Goal: Information Seeking & Learning: Compare options

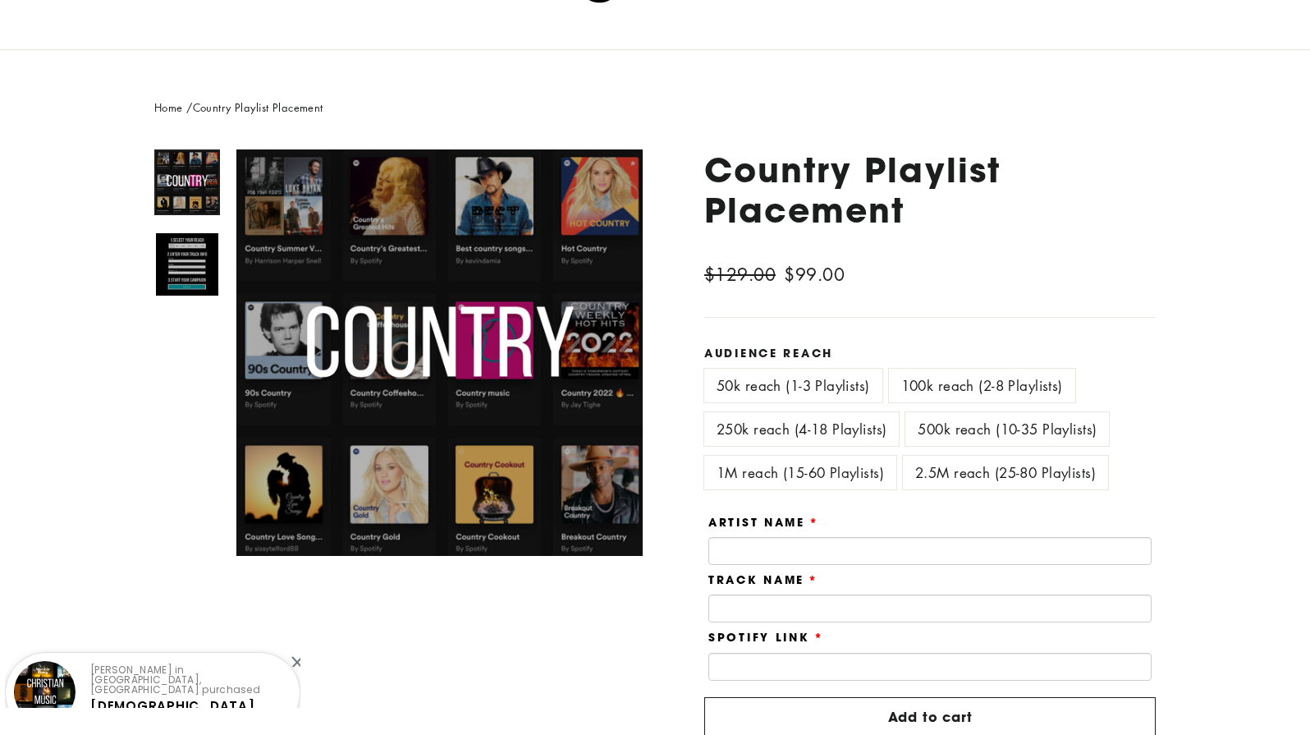
scroll to position [110, 0]
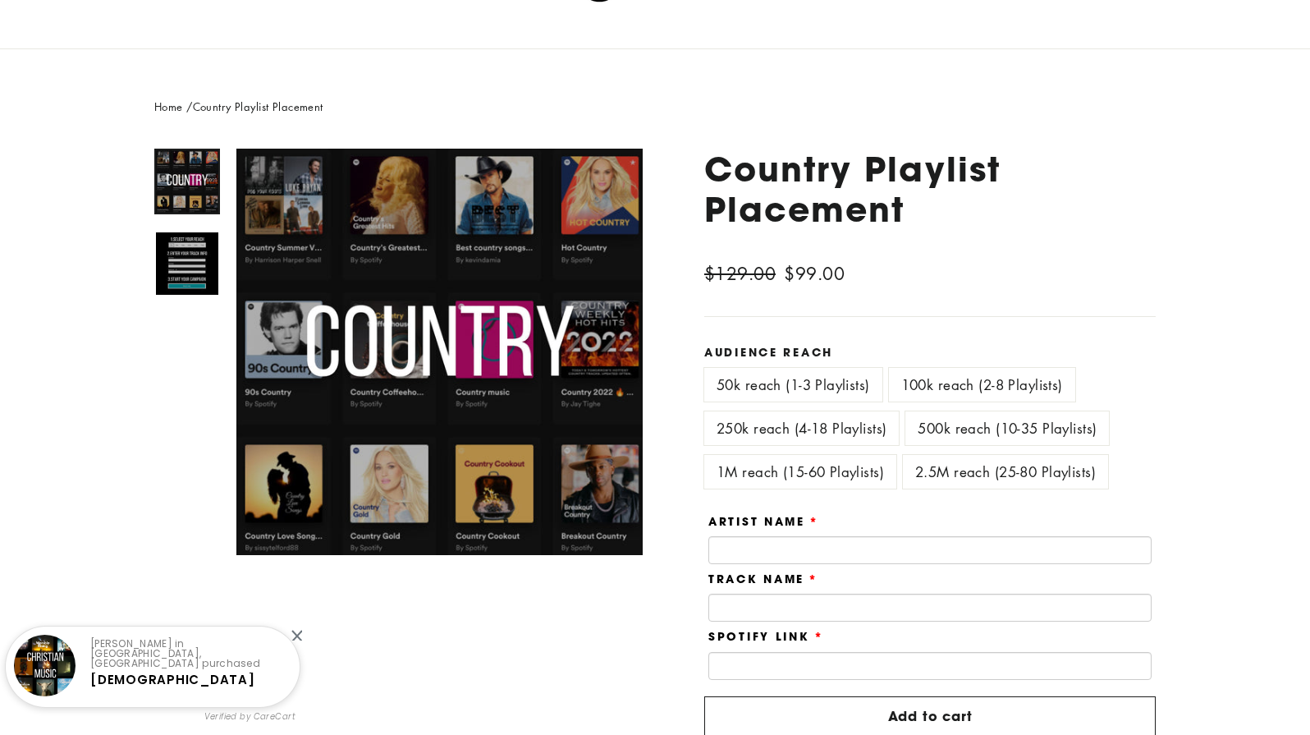
click at [753, 427] on label "250k reach (4-18 Playlists)" at bounding box center [801, 428] width 195 height 34
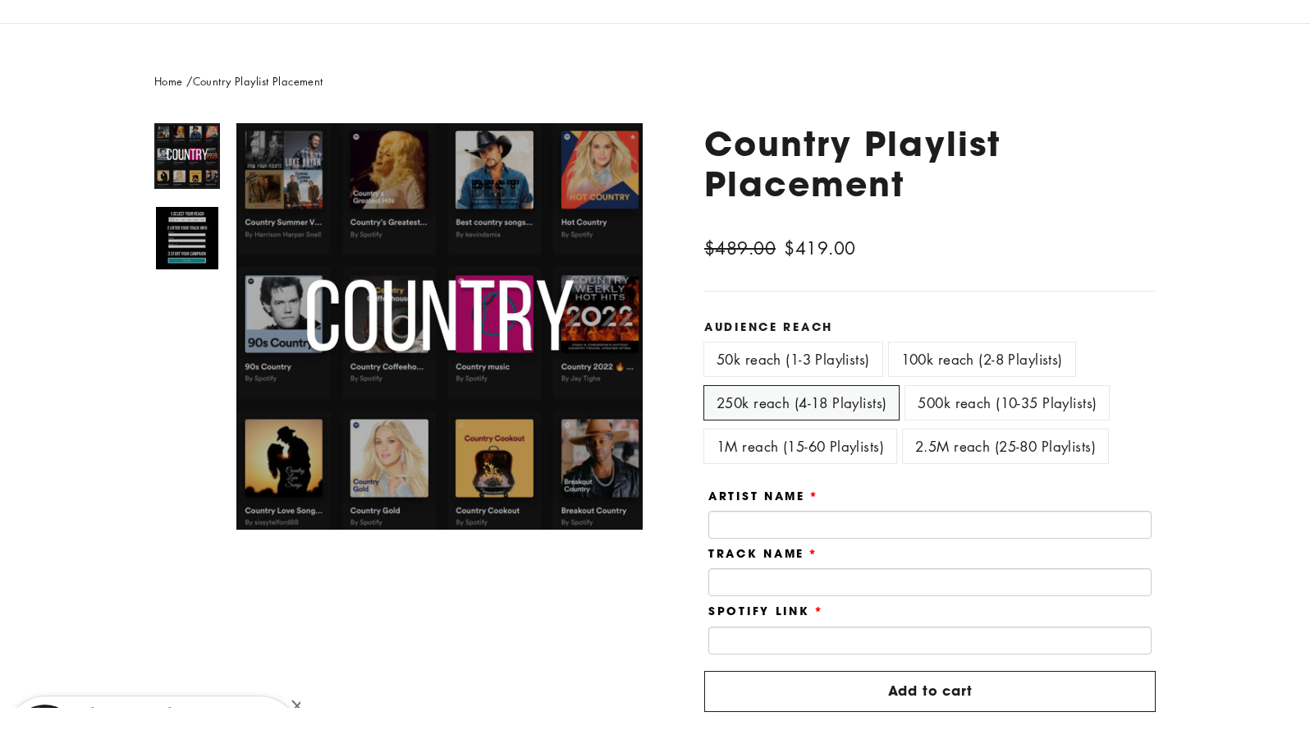
scroll to position [146, 0]
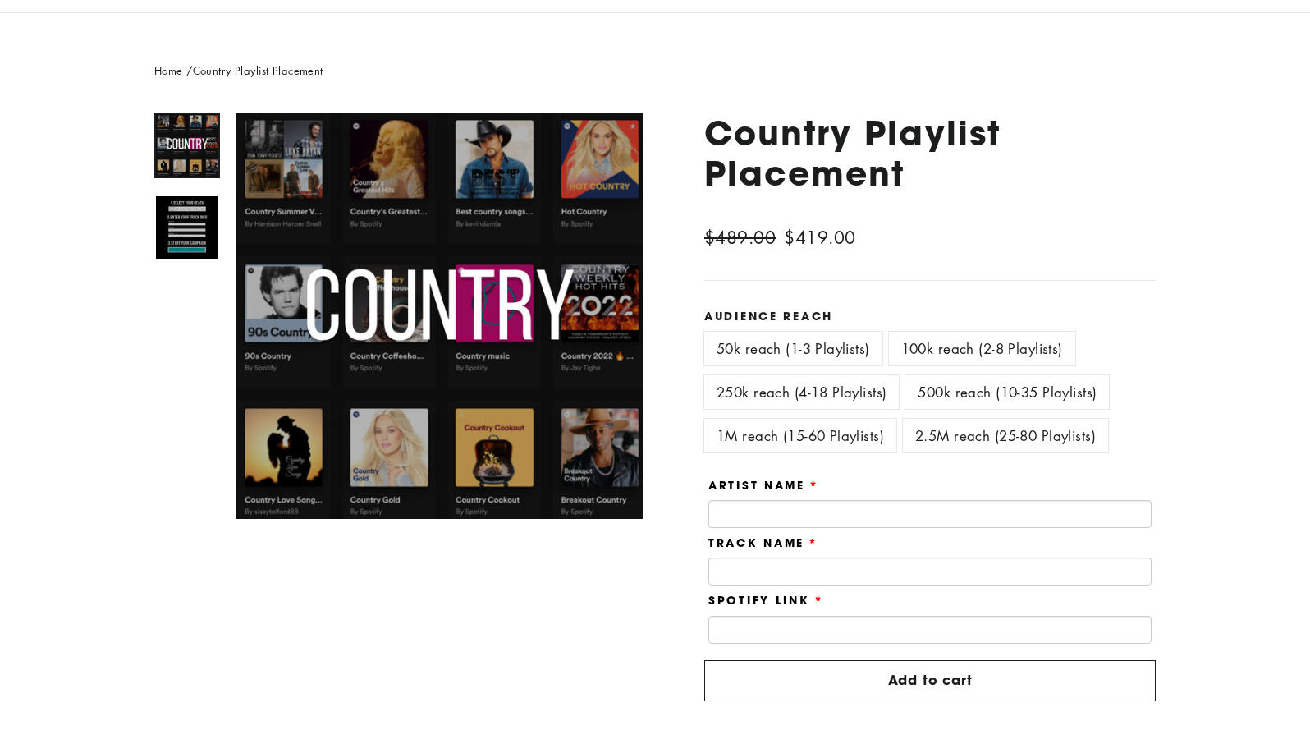
click at [759, 429] on label "1M reach (15-60 Playlists)" at bounding box center [800, 436] width 192 height 34
click at [976, 434] on label "2.5M reach (25-80 Playlists)" at bounding box center [1005, 436] width 205 height 34
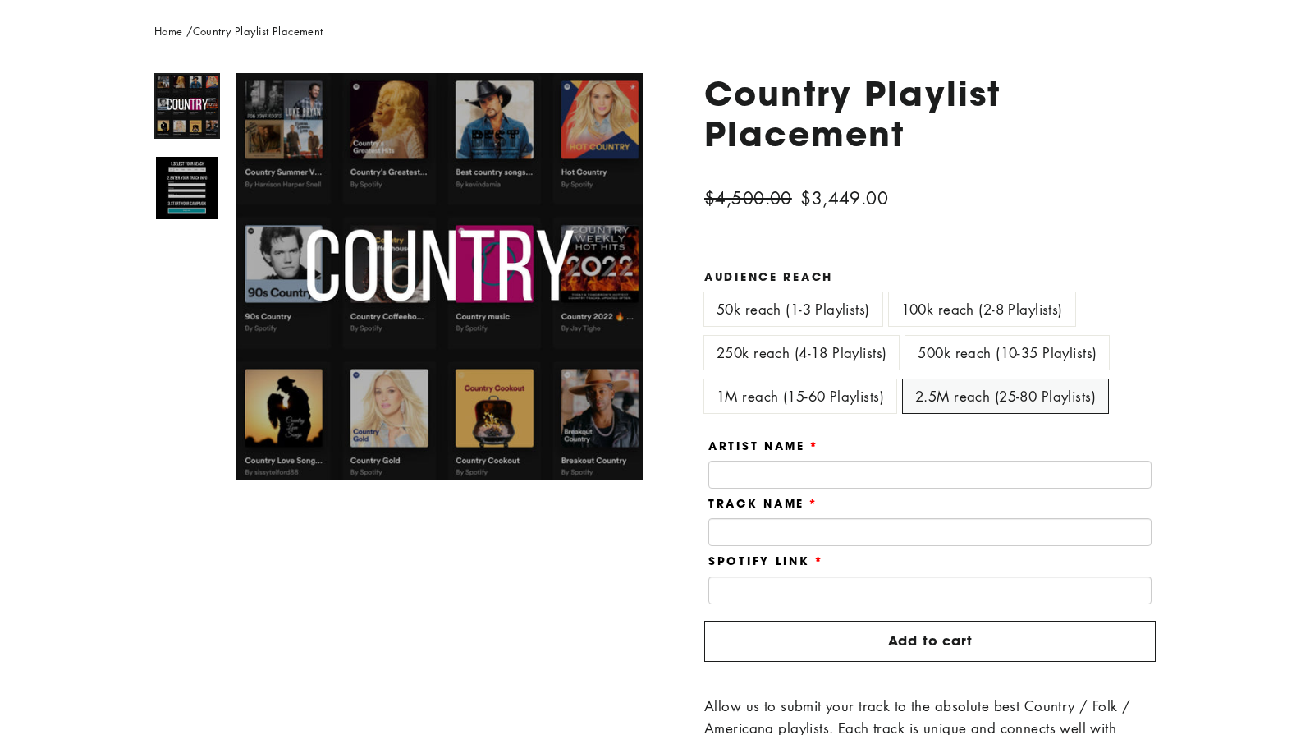
scroll to position [158, 0]
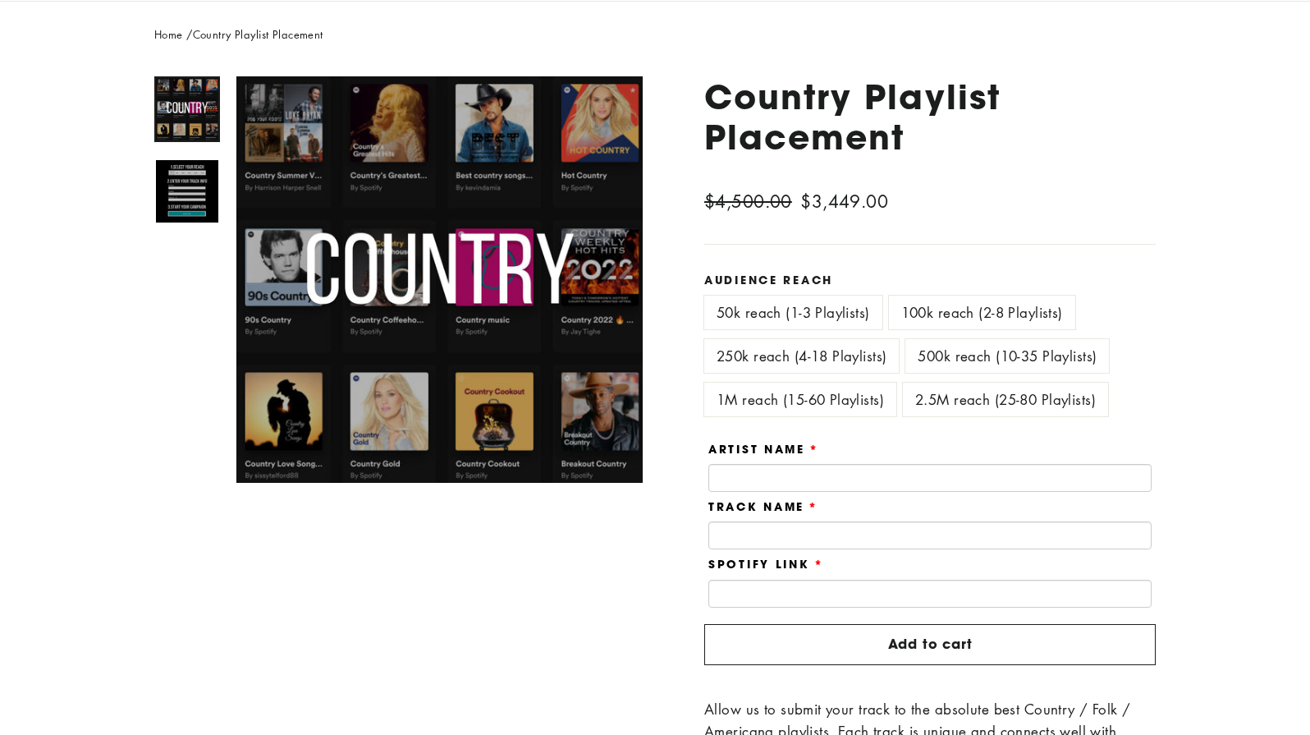
click at [754, 314] on label "50k reach (1-3 Playlists)" at bounding box center [793, 313] width 178 height 34
click at [979, 407] on label "2.5M reach (25-80 Playlists)" at bounding box center [1005, 400] width 205 height 34
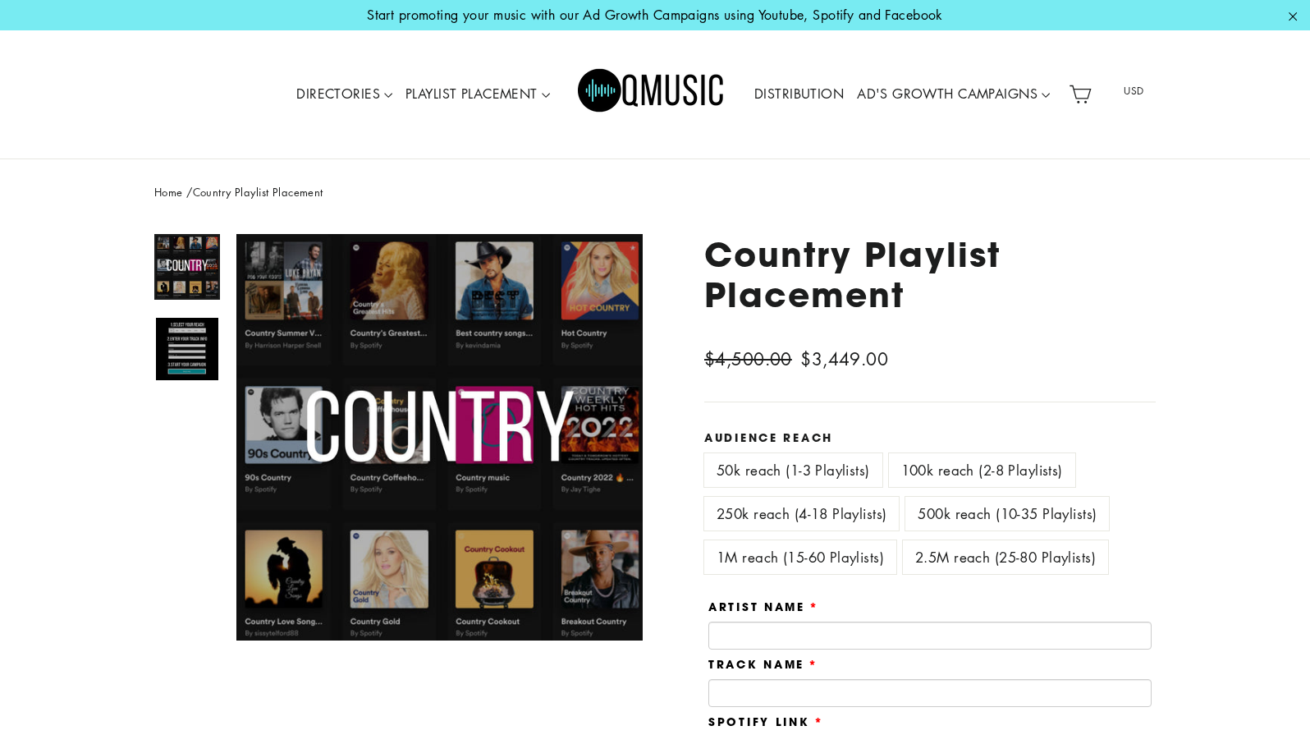
click at [801, 93] on link "DISTRIBUTION" at bounding box center [799, 95] width 103 height 38
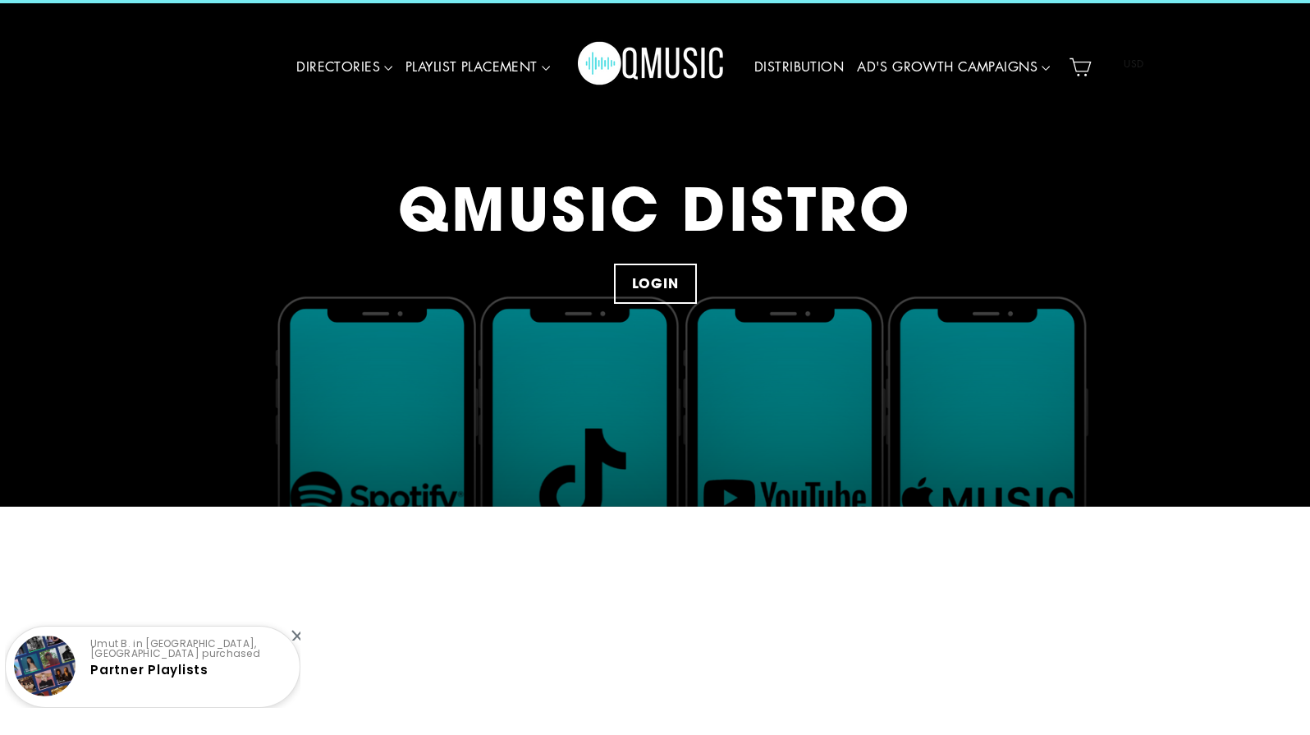
scroll to position [8, 0]
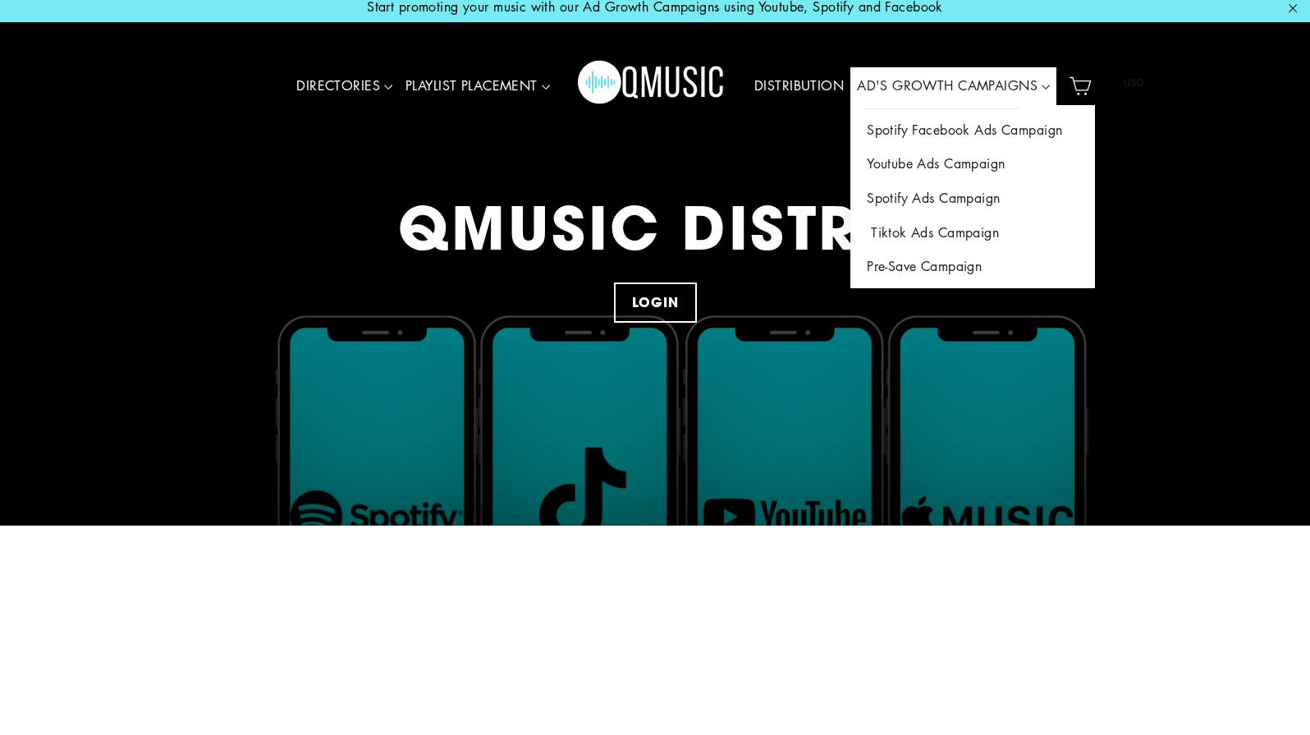
click at [925, 223] on link "Tiktok Ads Campaign" at bounding box center [973, 233] width 245 height 34
